Goal: Task Accomplishment & Management: Use online tool/utility

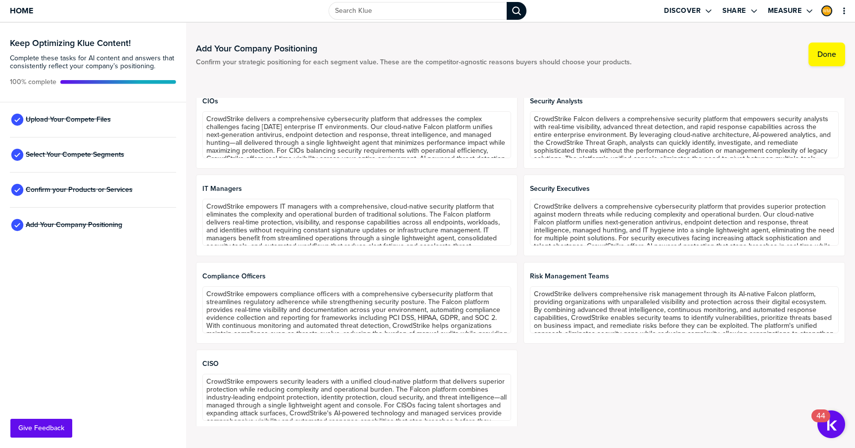
scroll to position [6, 0]
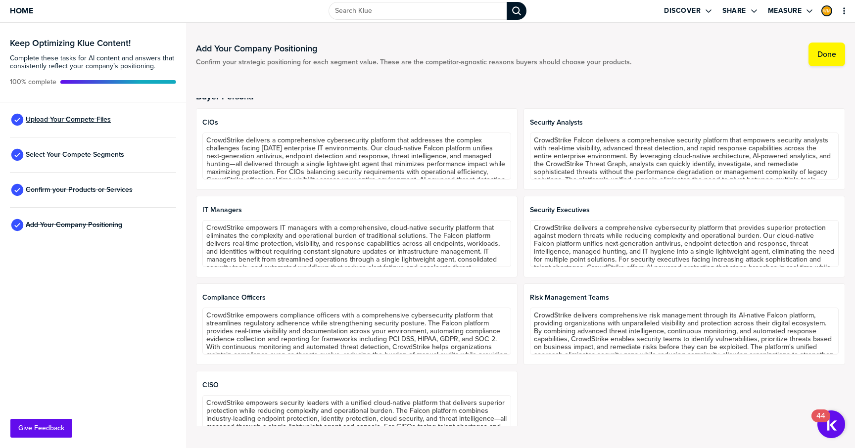
click at [67, 122] on span "Upload Your Compete Files" at bounding box center [68, 120] width 85 height 8
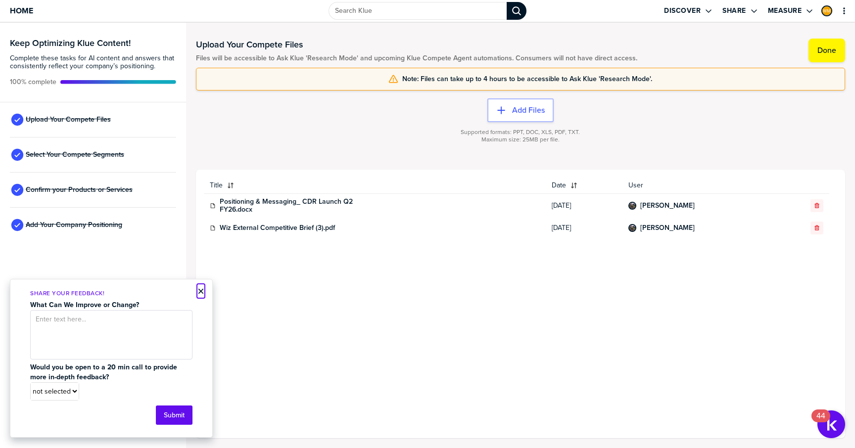
click at [199, 292] on button "×" at bounding box center [200, 291] width 7 height 12
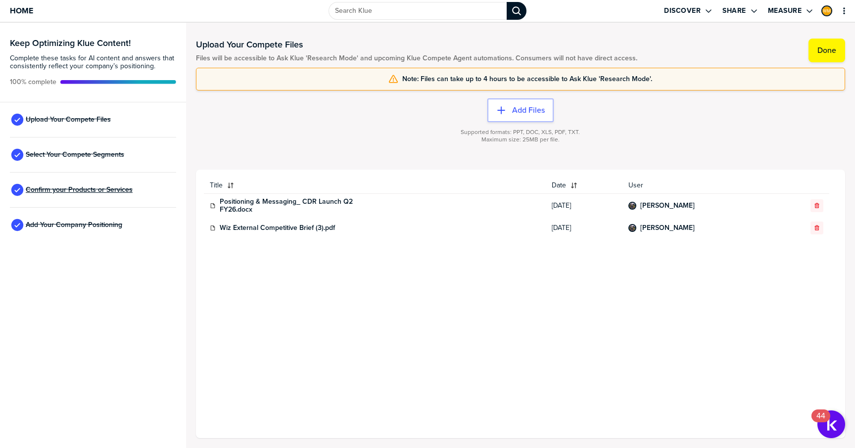
click at [94, 189] on span "Confirm your Products or Services" at bounding box center [79, 190] width 107 height 8
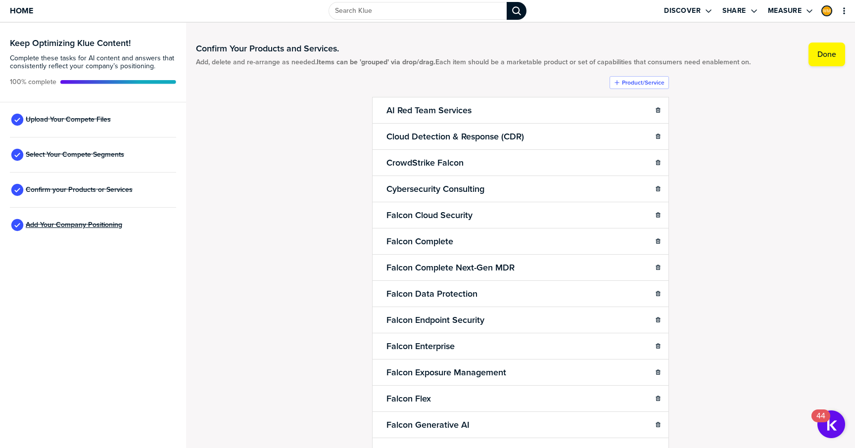
click at [93, 225] on span "Add Your Company Positioning" at bounding box center [74, 225] width 96 height 8
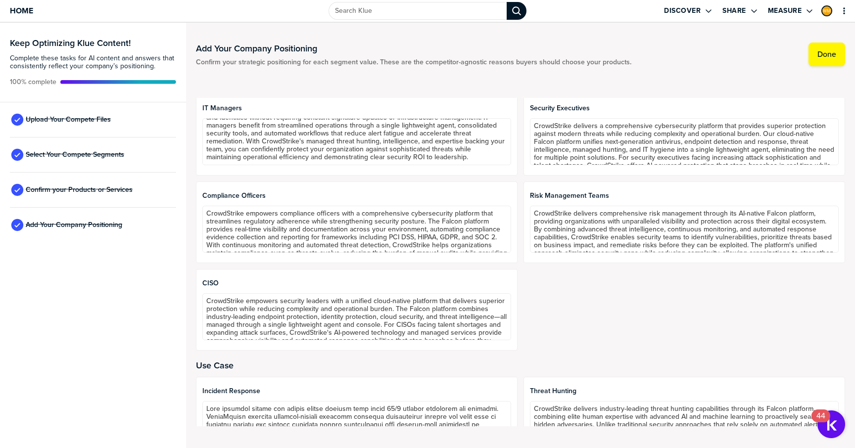
scroll to position [46, 0]
click at [61, 126] on div "Upload Your Compete Files" at bounding box center [93, 119] width 166 height 35
click at [61, 124] on span "Upload Your Compete Files" at bounding box center [68, 120] width 85 height 8
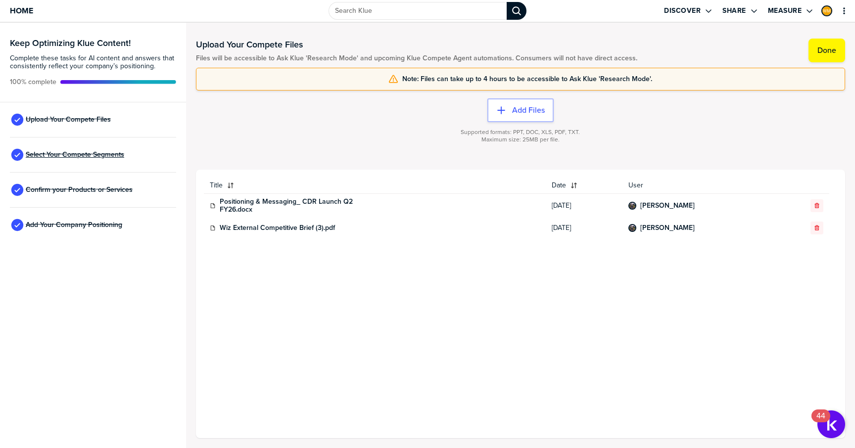
click at [92, 157] on span "Select Your Compete Segments" at bounding box center [75, 155] width 98 height 8
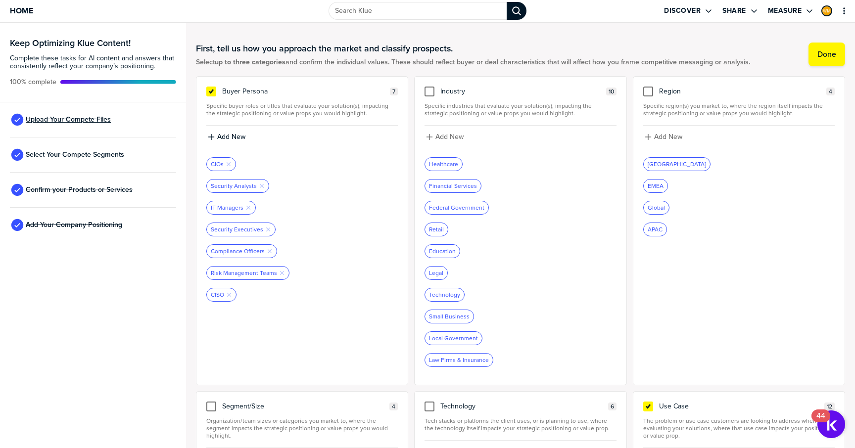
click at [101, 124] on span "Upload Your Compete Files" at bounding box center [68, 120] width 85 height 8
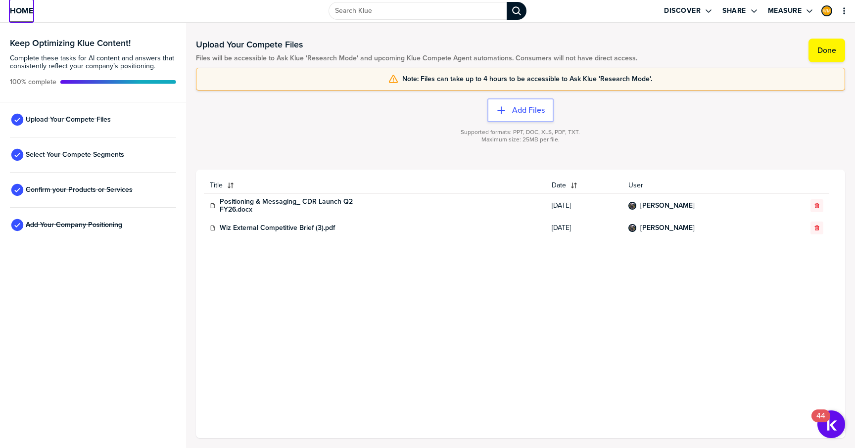
click at [30, 19] on link "Home" at bounding box center [21, 11] width 23 height 22
